Goal: Transaction & Acquisition: Download file/media

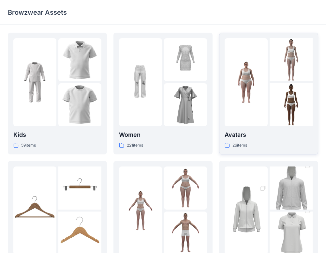
click at [246, 136] on p "Avatars" at bounding box center [269, 134] width 88 height 9
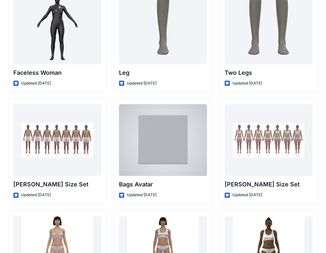
scroll to position [611, 0]
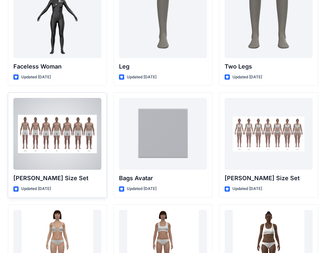
click at [66, 162] on div at bounding box center [57, 134] width 88 height 72
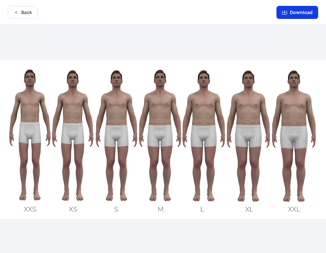
click at [304, 8] on button "Download" at bounding box center [298, 12] width 42 height 13
click at [289, 14] on button "Download" at bounding box center [298, 12] width 42 height 13
click at [220, 37] on div at bounding box center [163, 139] width 326 height 229
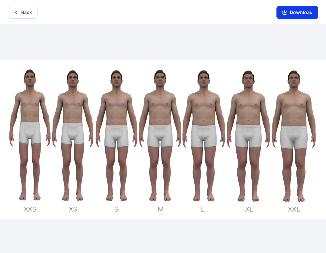
click at [289, 10] on button "Download" at bounding box center [298, 12] width 42 height 13
click at [272, 16] on div "Download" at bounding box center [297, 12] width 57 height 24
click at [284, 16] on button "Download" at bounding box center [298, 12] width 42 height 13
click at [287, 10] on icon "button" at bounding box center [284, 12] width 5 height 5
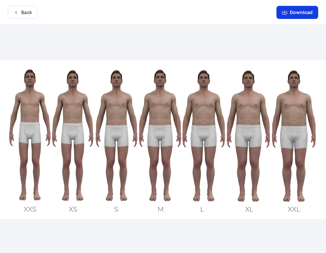
click at [287, 10] on icon "button" at bounding box center [284, 12] width 5 height 5
click at [293, 13] on button "Download" at bounding box center [298, 12] width 42 height 13
drag, startPoint x: 293, startPoint y: 13, endPoint x: 264, endPoint y: 67, distance: 60.6
click at [264, 67] on div "Back Download Version History" at bounding box center [163, 127] width 326 height 254
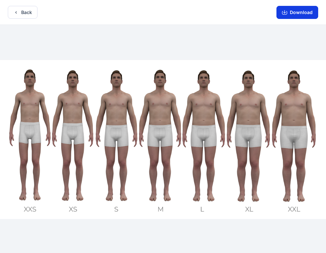
click at [290, 9] on button "Download" at bounding box center [298, 12] width 42 height 13
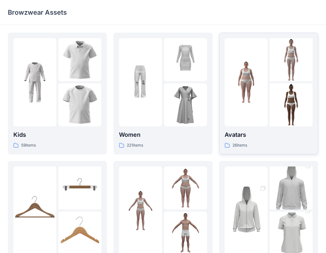
click at [282, 110] on div at bounding box center [291, 104] width 43 height 43
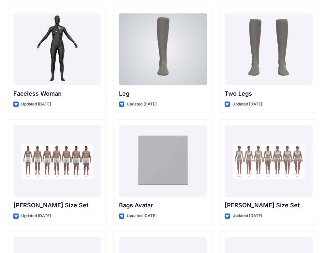
scroll to position [596, 0]
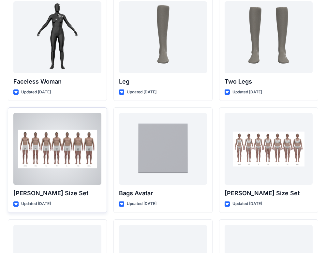
click at [68, 168] on div at bounding box center [57, 149] width 88 height 72
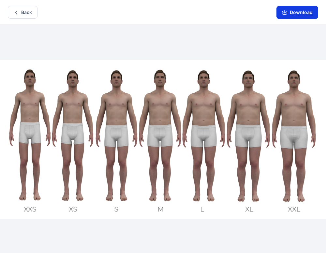
click at [283, 16] on button "Download" at bounding box center [298, 12] width 42 height 13
click at [296, 14] on button "Download" at bounding box center [298, 12] width 42 height 13
click at [295, 14] on button "Download" at bounding box center [298, 12] width 42 height 13
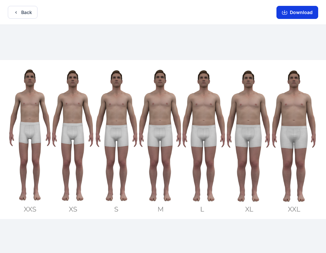
click at [295, 14] on button "Download" at bounding box center [298, 12] width 42 height 13
drag, startPoint x: 295, startPoint y: 14, endPoint x: 304, endPoint y: 20, distance: 10.6
click at [304, 20] on div "Download" at bounding box center [297, 12] width 57 height 24
click at [300, 16] on button "Download" at bounding box center [298, 12] width 42 height 13
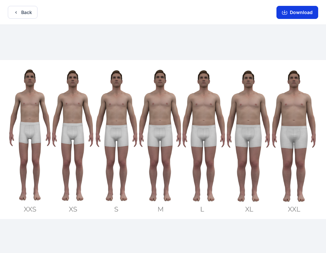
click at [299, 16] on button "Download" at bounding box center [298, 12] width 42 height 13
click at [306, 12] on button "Download" at bounding box center [298, 12] width 42 height 13
